Goal: Task Accomplishment & Management: Manage account settings

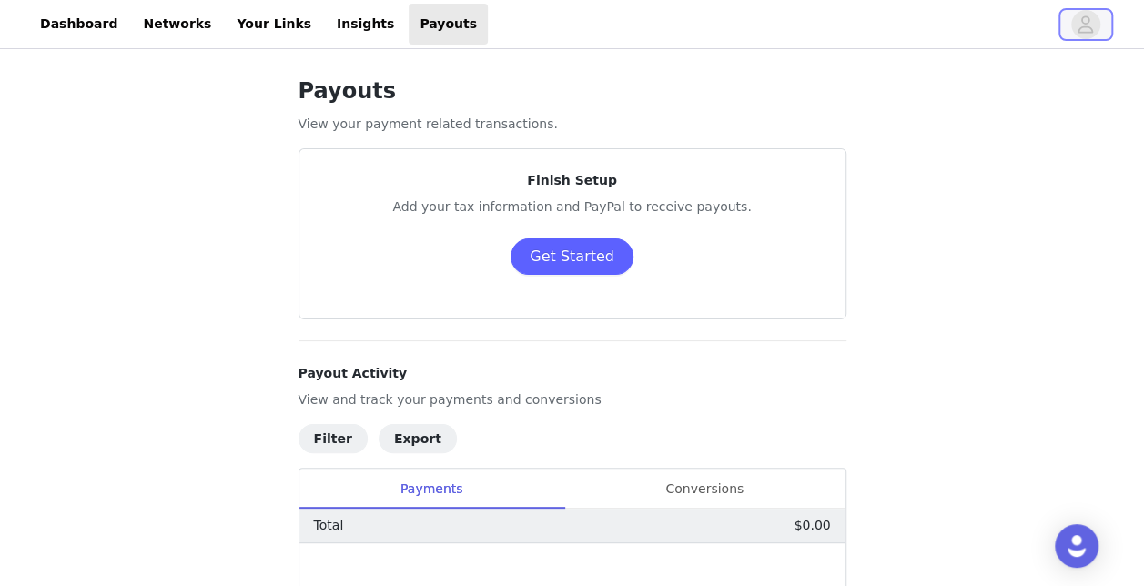
click at [1098, 24] on span "button" at bounding box center [1086, 24] width 29 height 29
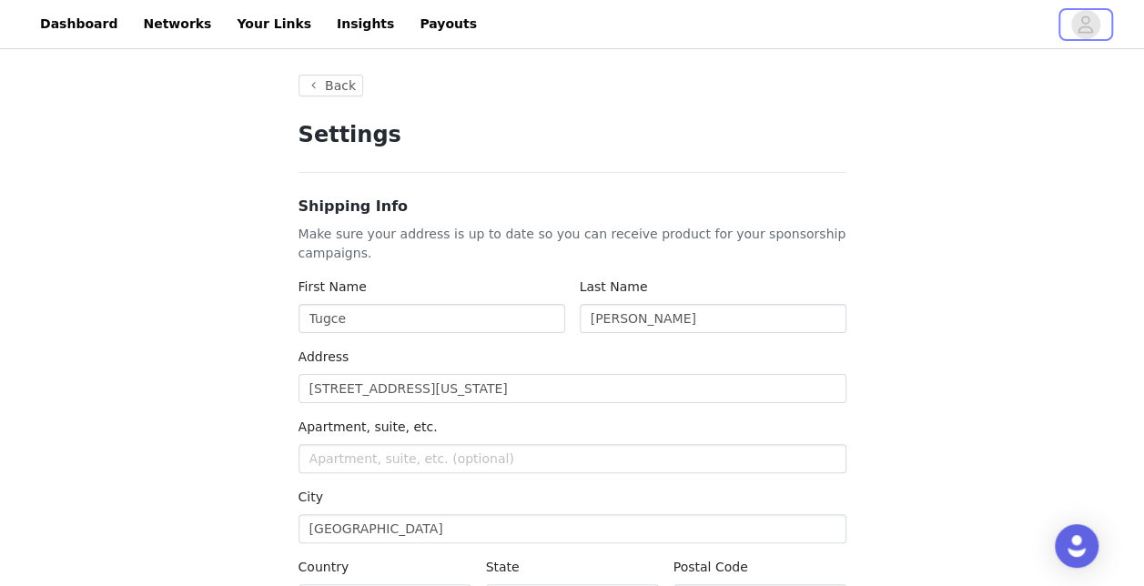
type input "+1 ([GEOGRAPHIC_DATA])"
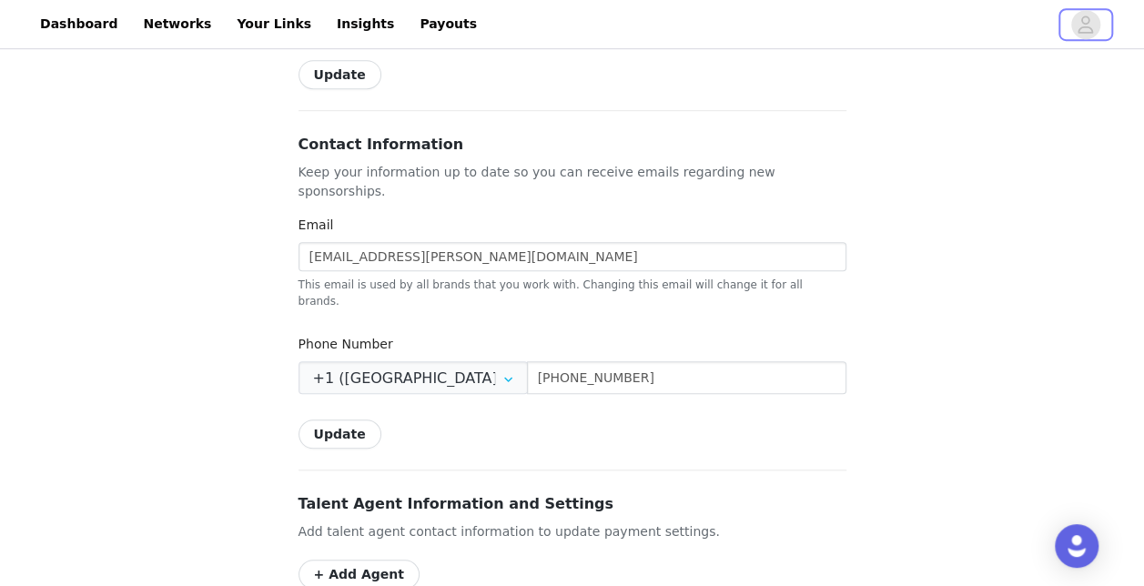
scroll to position [40, 0]
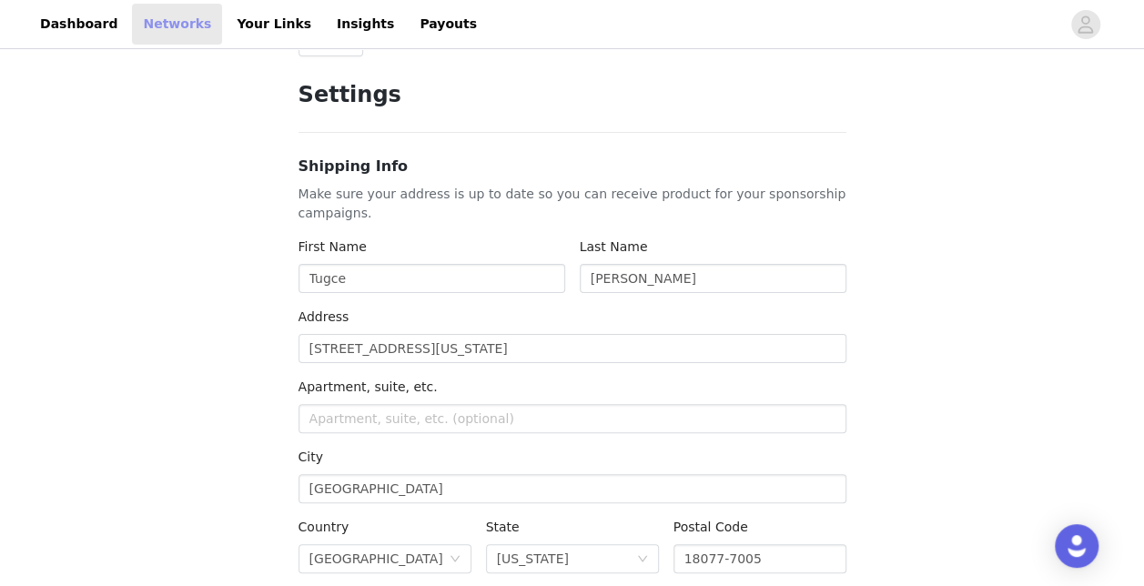
click at [178, 22] on link "Networks" at bounding box center [177, 24] width 90 height 41
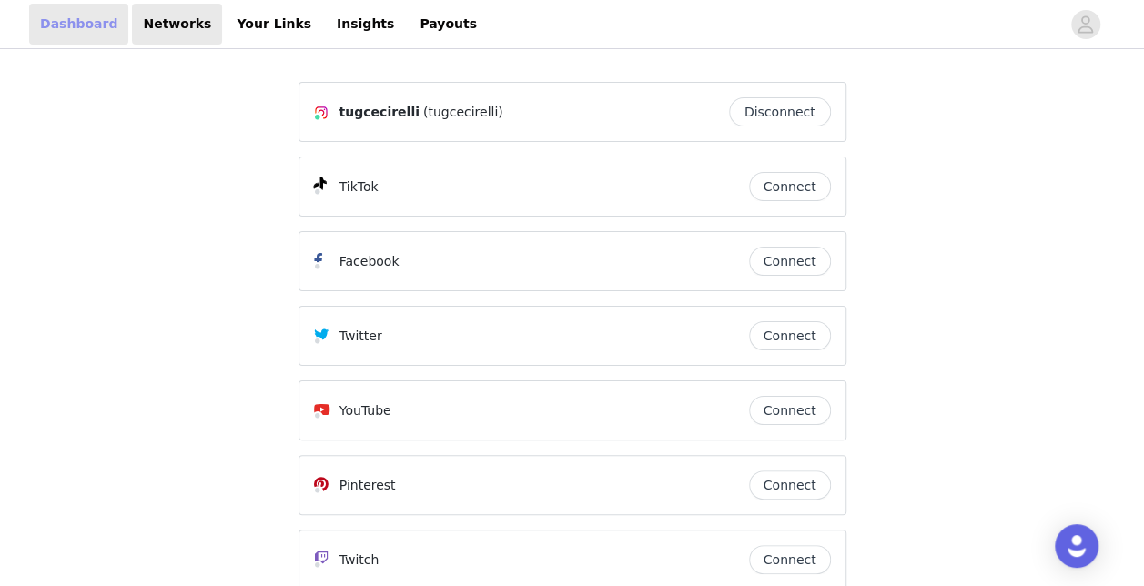
click at [49, 19] on link "Dashboard" at bounding box center [78, 24] width 99 height 41
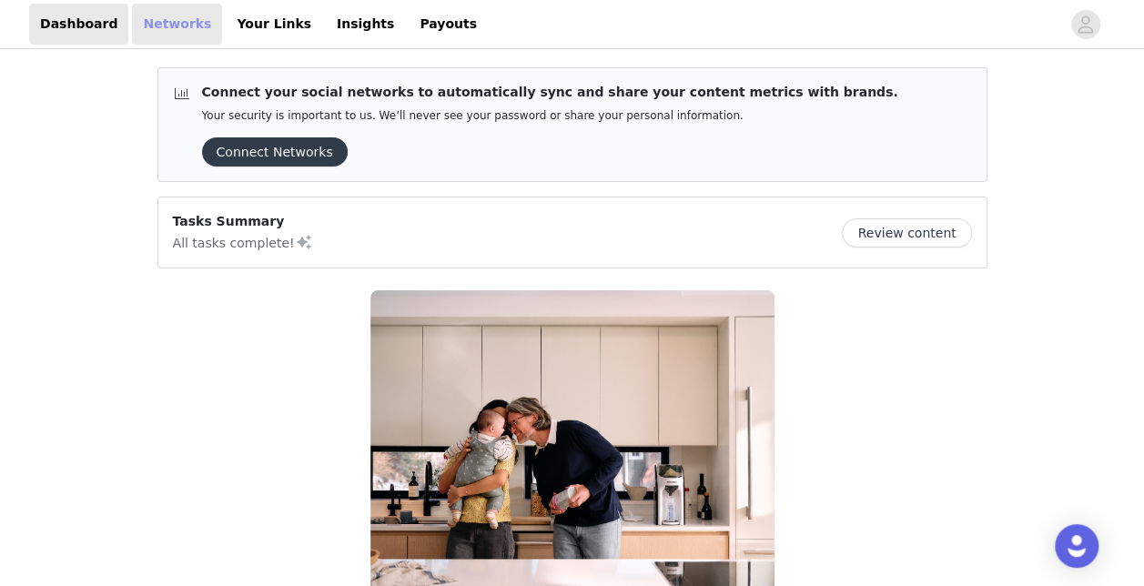
click at [157, 32] on link "Networks" at bounding box center [177, 24] width 90 height 41
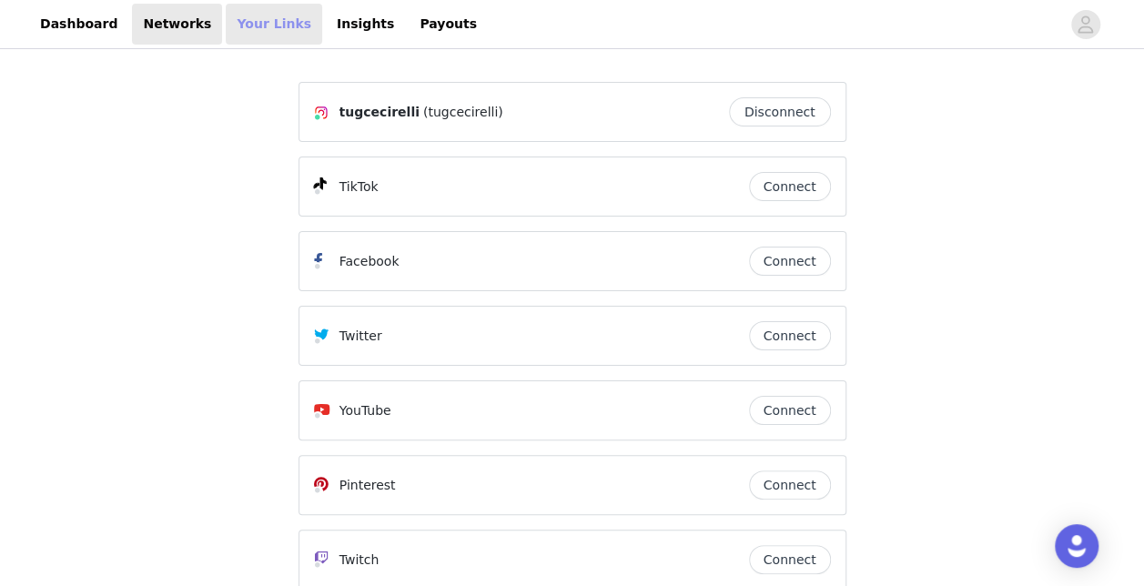
click at [227, 33] on link "Your Links" at bounding box center [274, 24] width 97 height 41
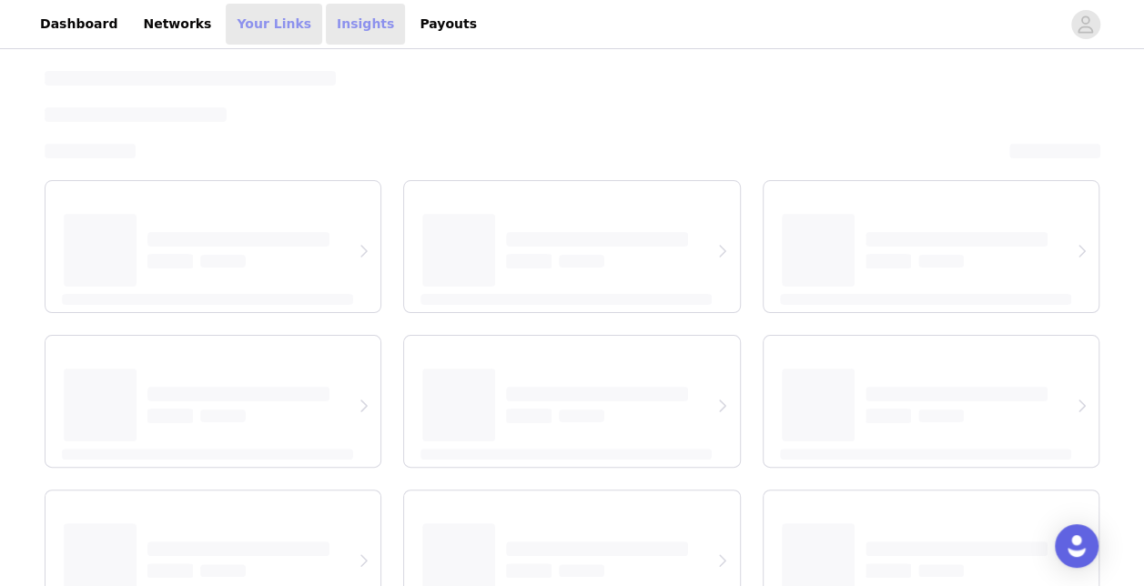
select select "12"
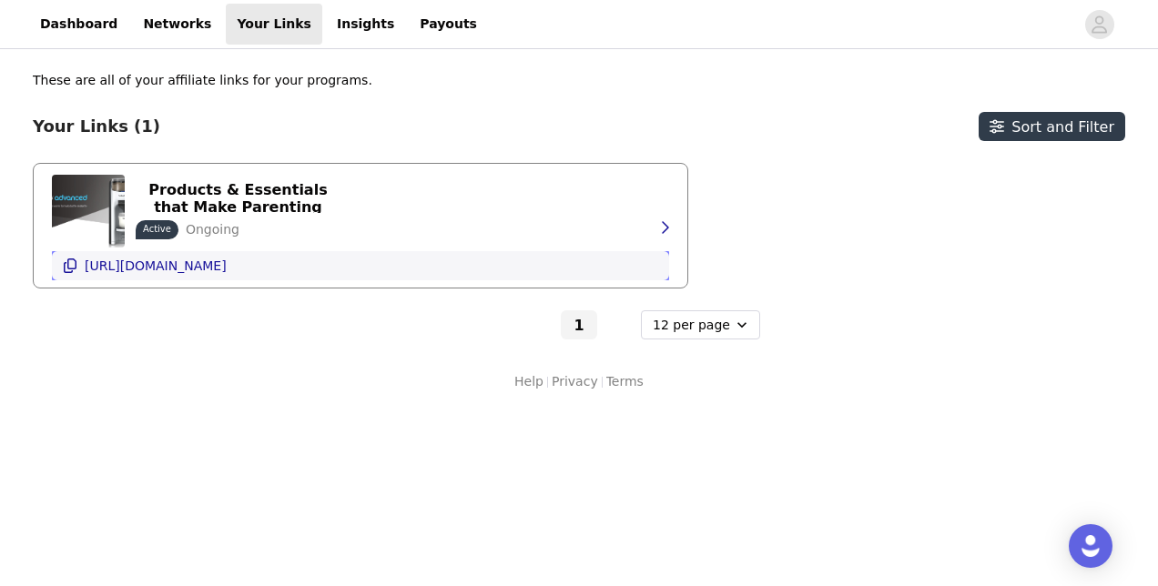
click at [227, 269] on p "[URL][DOMAIN_NAME]" at bounding box center [156, 266] width 142 height 15
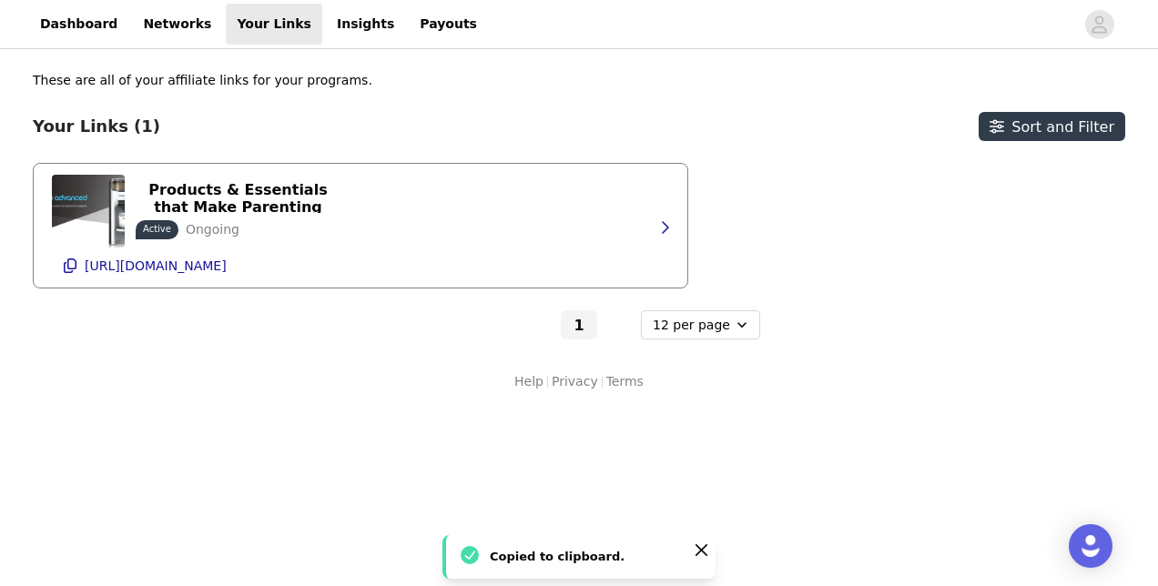
click at [233, 178] on div "Baby Brezza | Baby Products & Essentials that Make Parenting Easier Active Ongo…" at bounding box center [196, 211] width 289 height 73
click at [217, 193] on p "Baby Brezza | Baby Products & Essentials that Make Parenting Easier" at bounding box center [238, 198] width 183 height 69
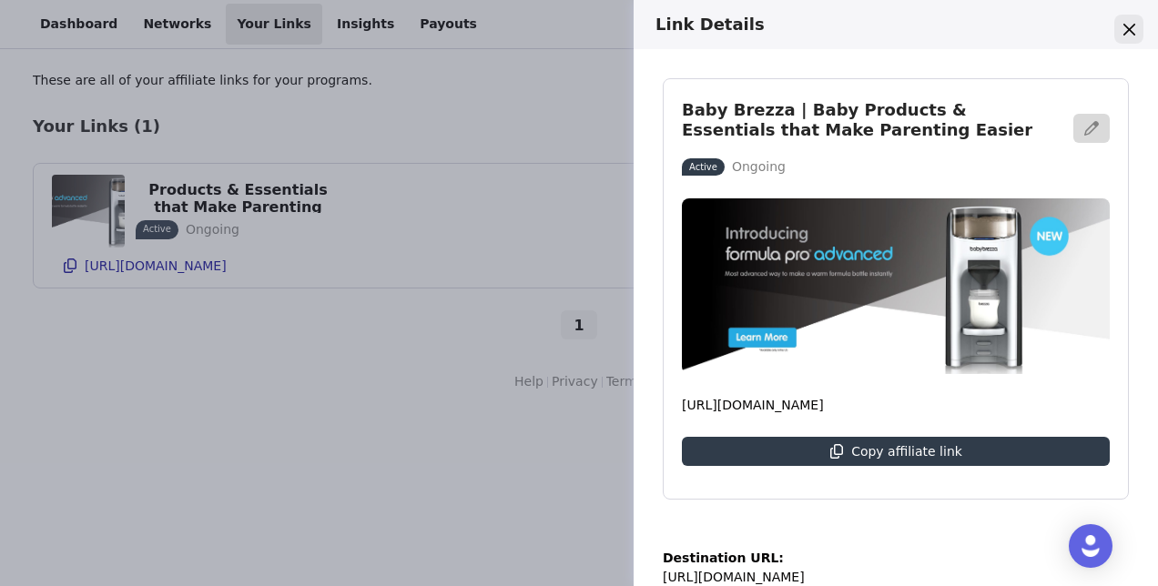
click at [1123, 31] on icon "Close" at bounding box center [1129, 30] width 12 height 12
